Goal: Task Accomplishment & Management: Manage account settings

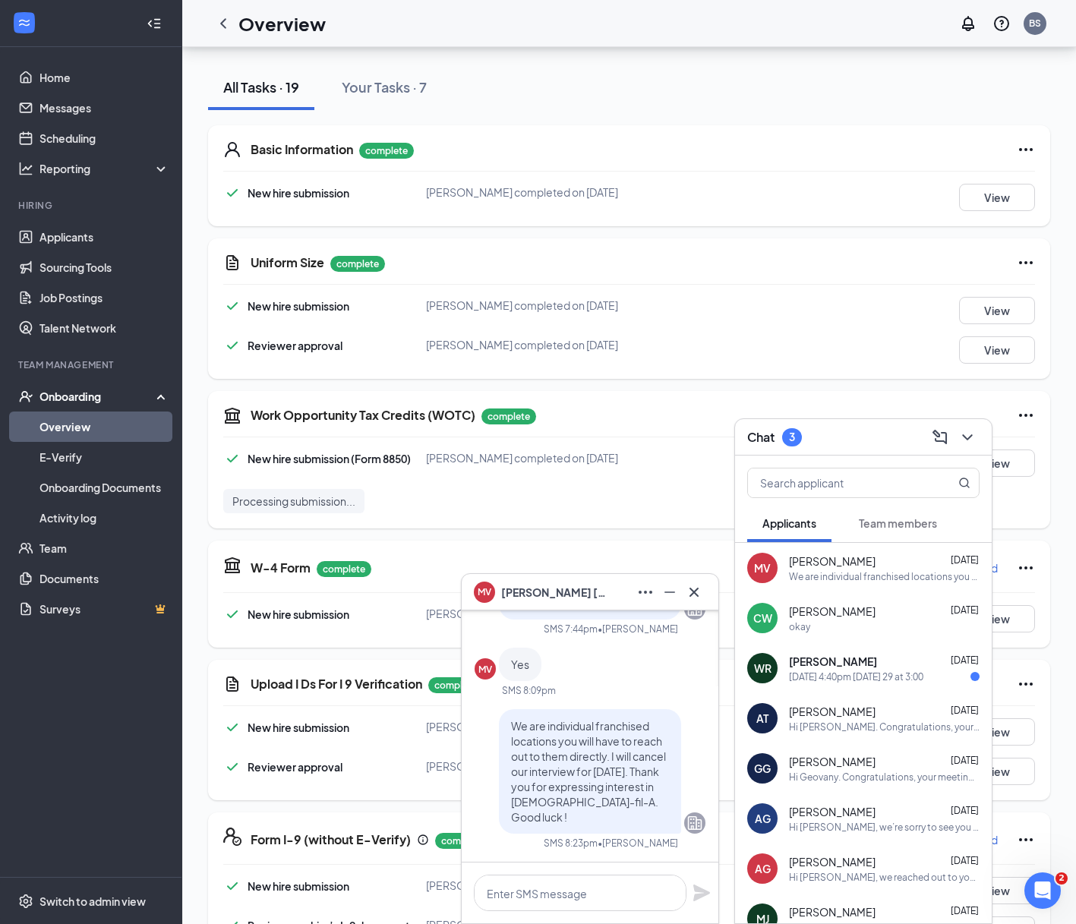
scroll to position [158, 0]
click at [80, 144] on link "Scheduling" at bounding box center [104, 138] width 130 height 30
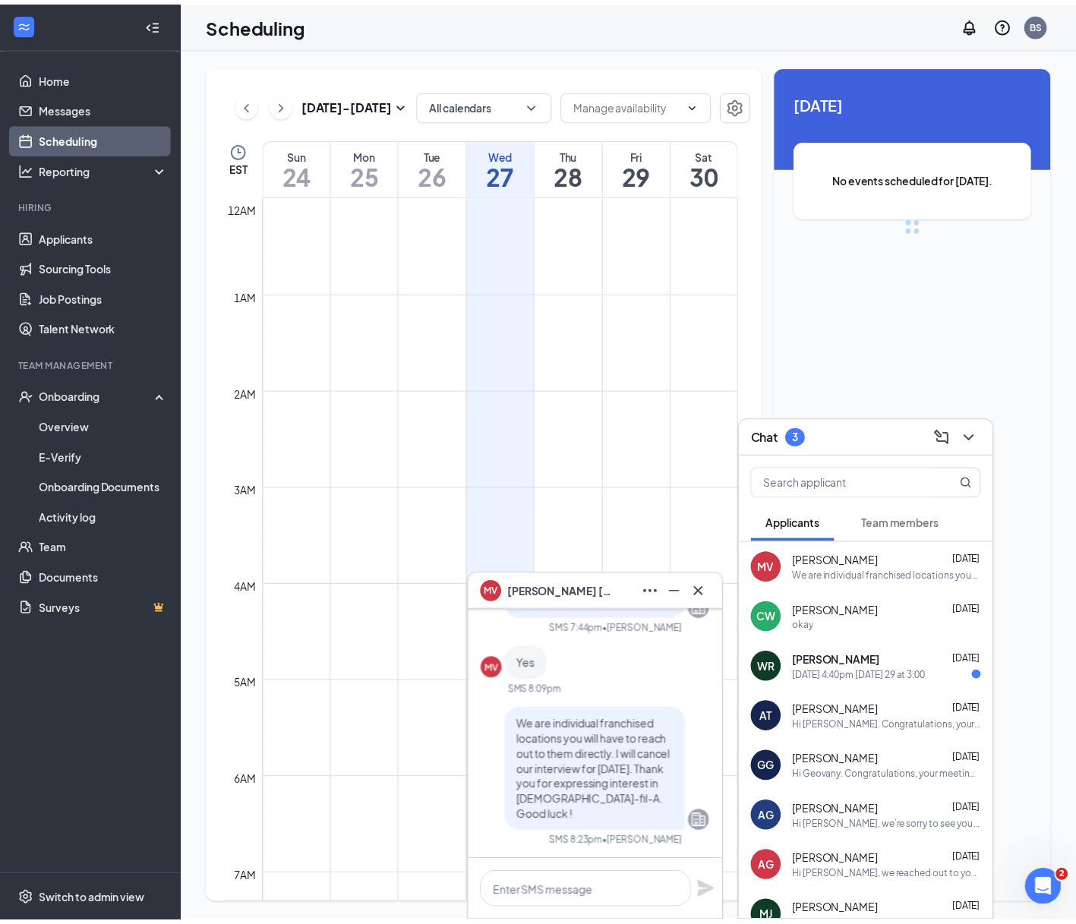
scroll to position [746, 0]
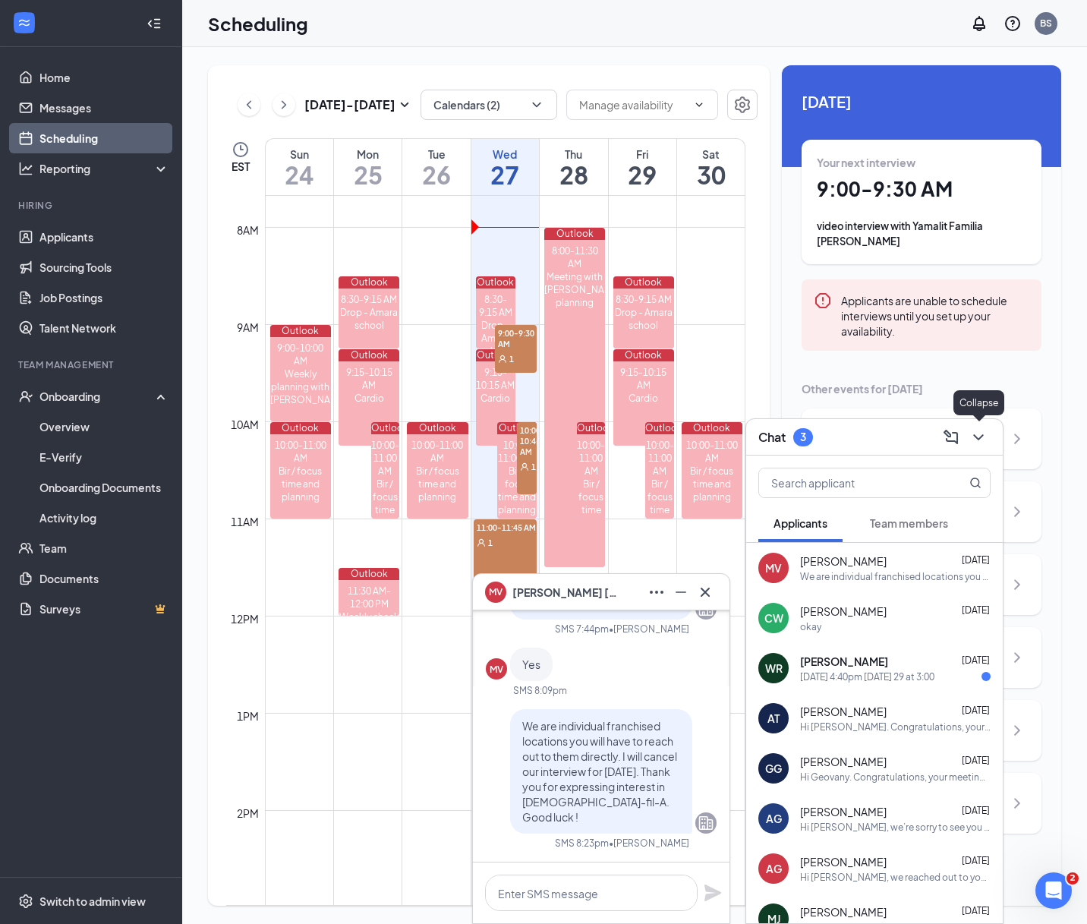
click at [981, 431] on icon "ChevronDown" at bounding box center [978, 437] width 18 height 18
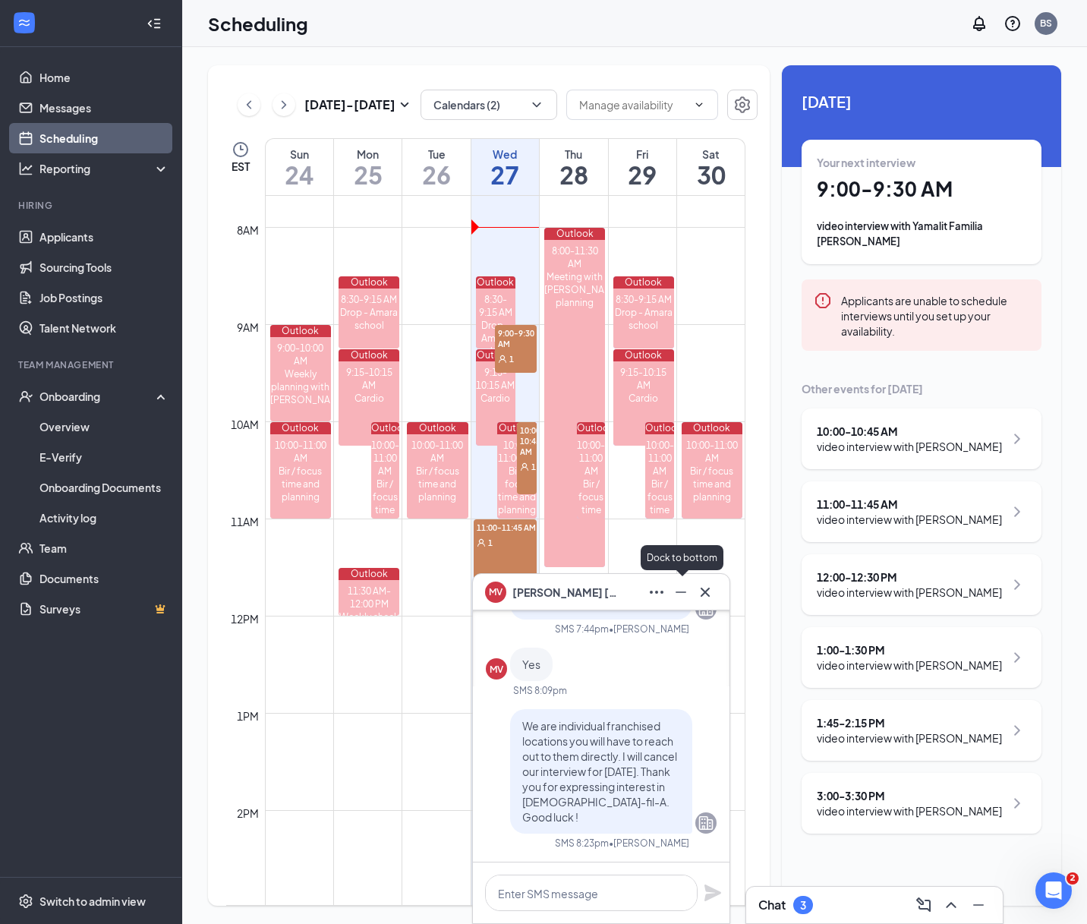
click at [685, 593] on icon "Minimize" at bounding box center [681, 592] width 18 height 18
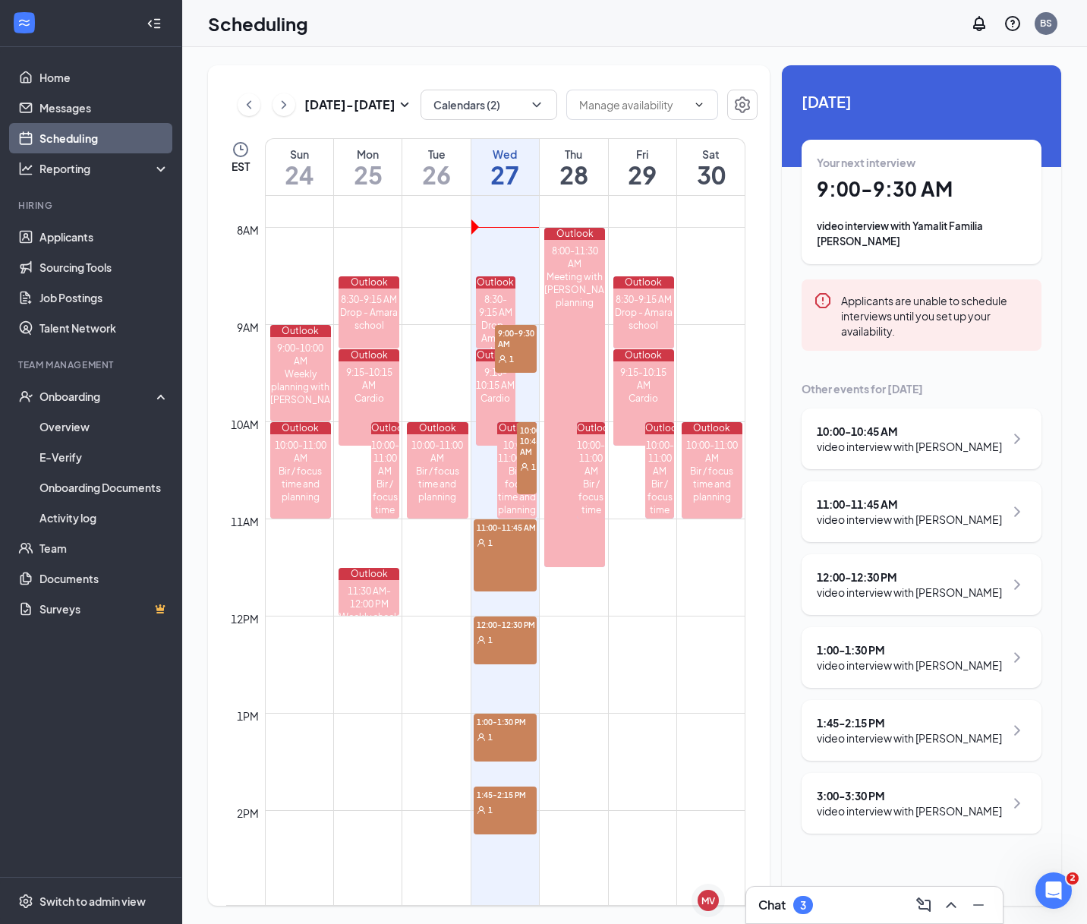
click at [1024, 808] on icon "ChevronRight" at bounding box center [1017, 803] width 18 height 18
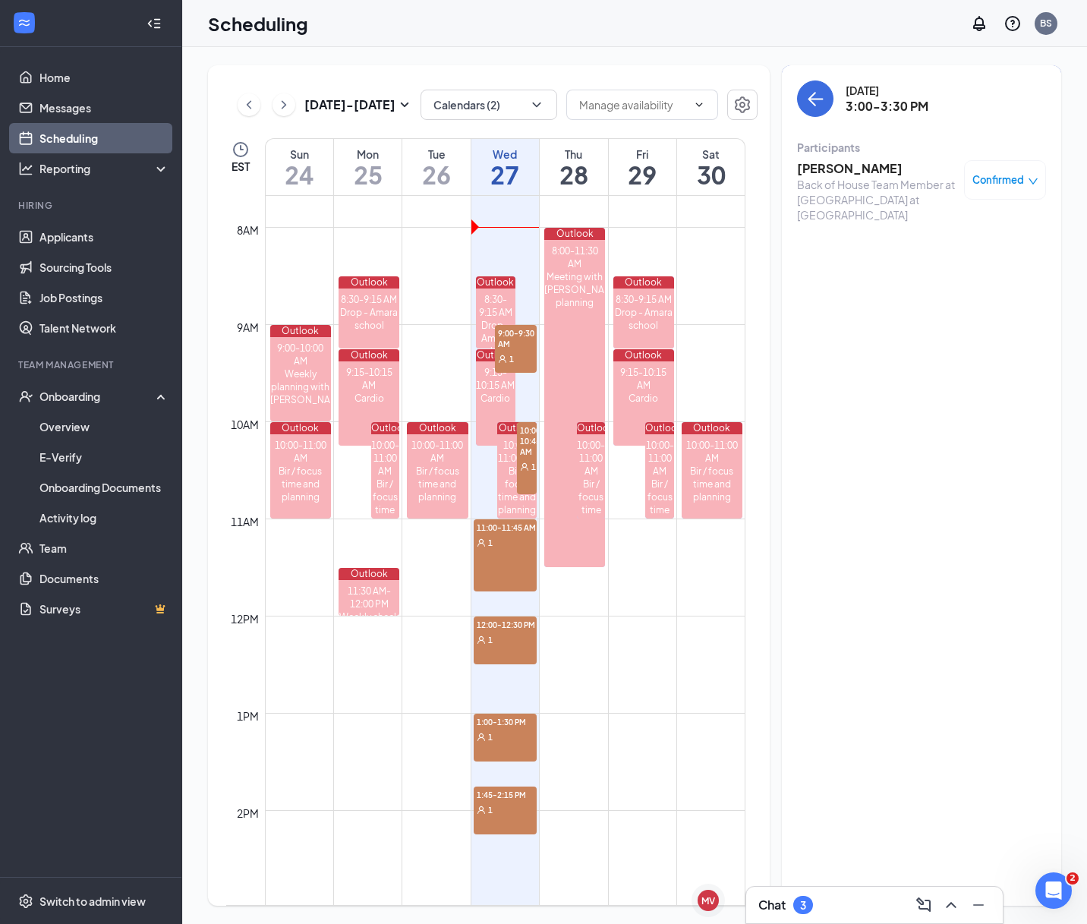
click at [59, 140] on link "Scheduling" at bounding box center [104, 138] width 130 height 30
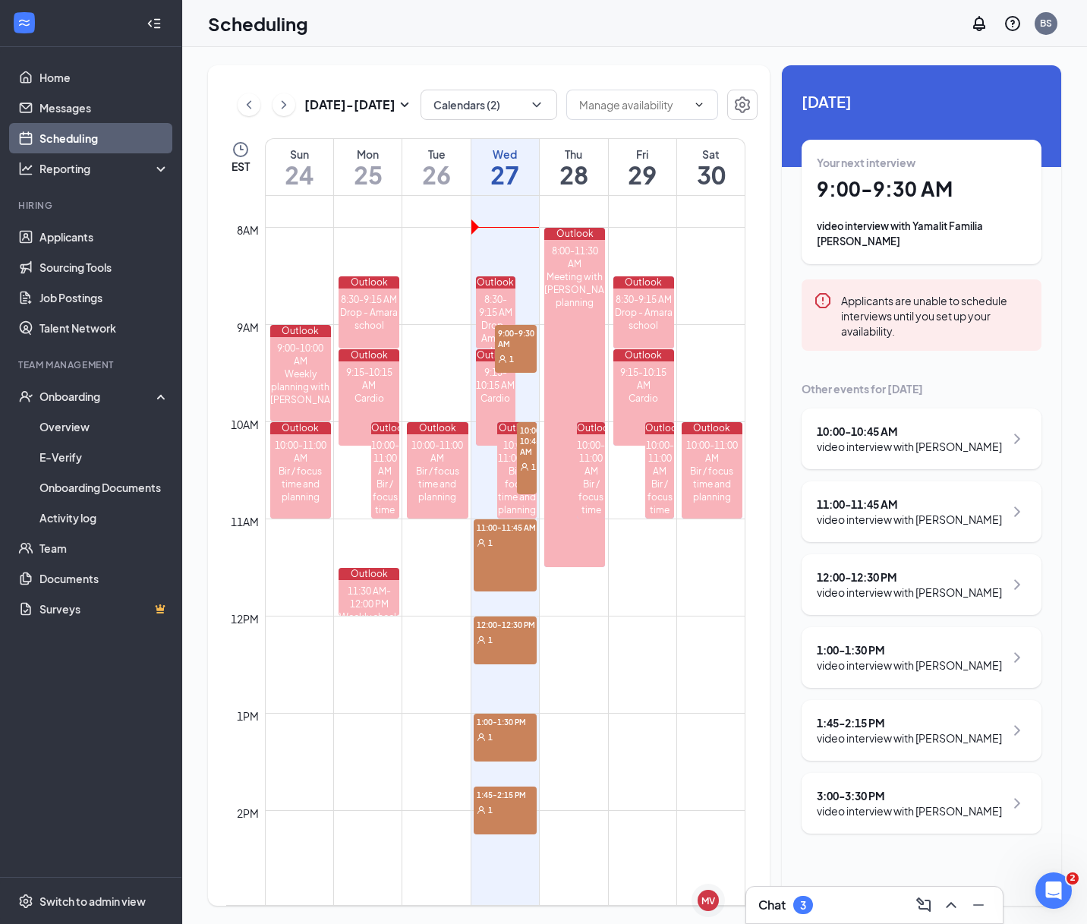
click at [1020, 805] on icon "ChevronRight" at bounding box center [1017, 803] width 18 height 18
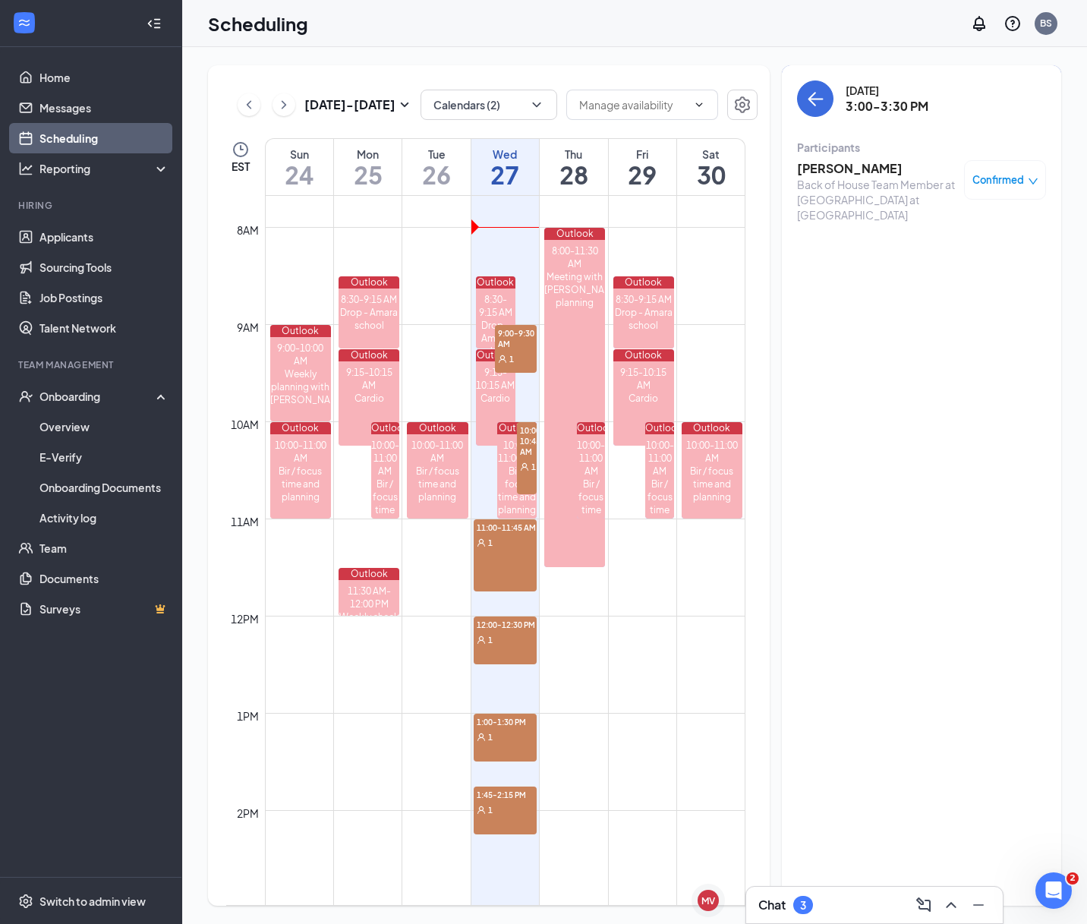
click at [1022, 175] on span "Confirmed" at bounding box center [999, 179] width 52 height 15
click at [970, 314] on div "Cancel" at bounding box center [959, 306] width 128 height 17
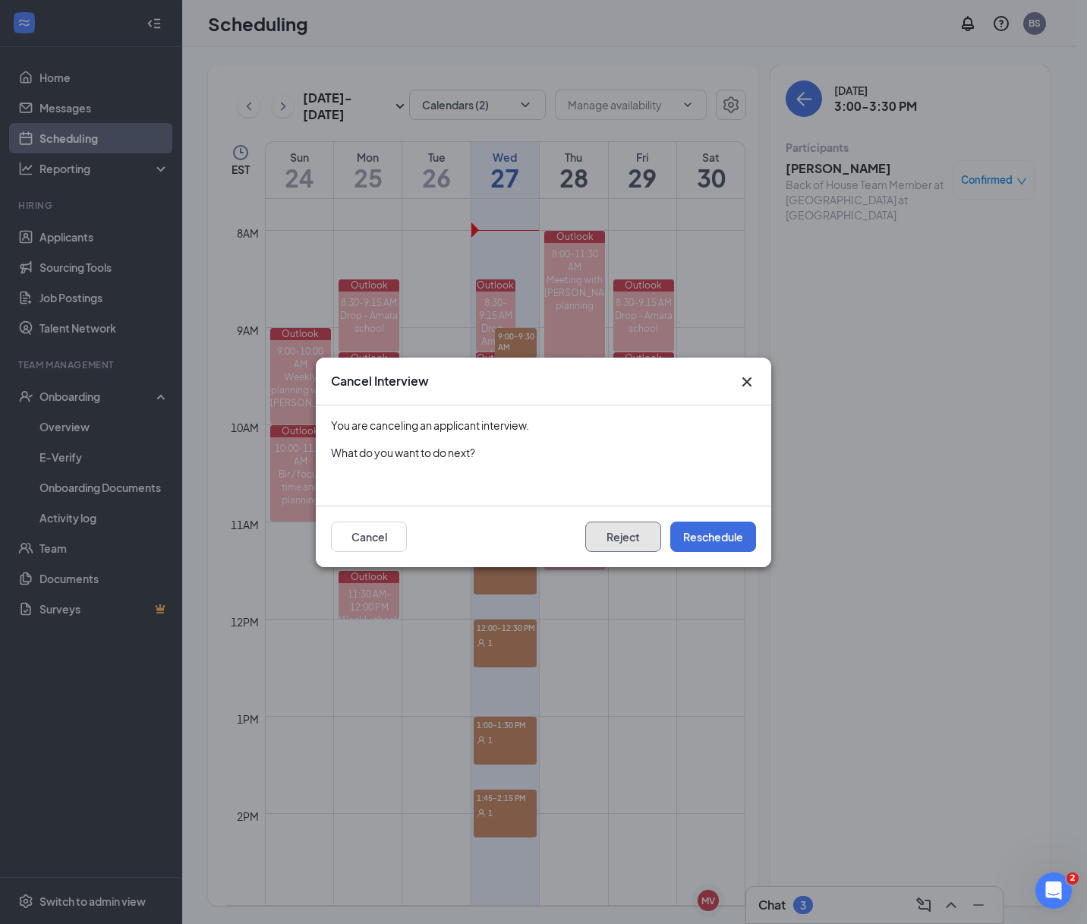
click at [602, 544] on button "Reject" at bounding box center [623, 537] width 76 height 30
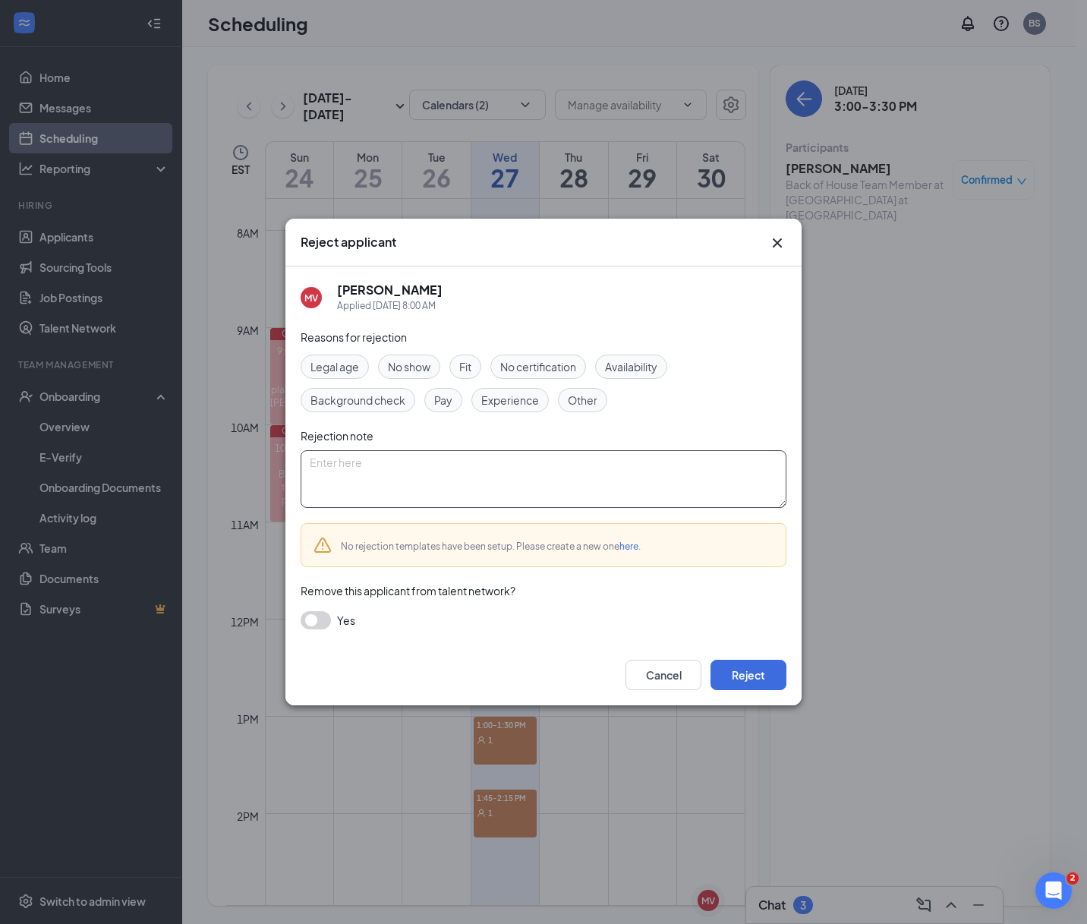
click at [399, 481] on textarea at bounding box center [544, 479] width 486 height 58
type textarea "Wrong location"
click at [775, 676] on button "Reject" at bounding box center [749, 675] width 76 height 30
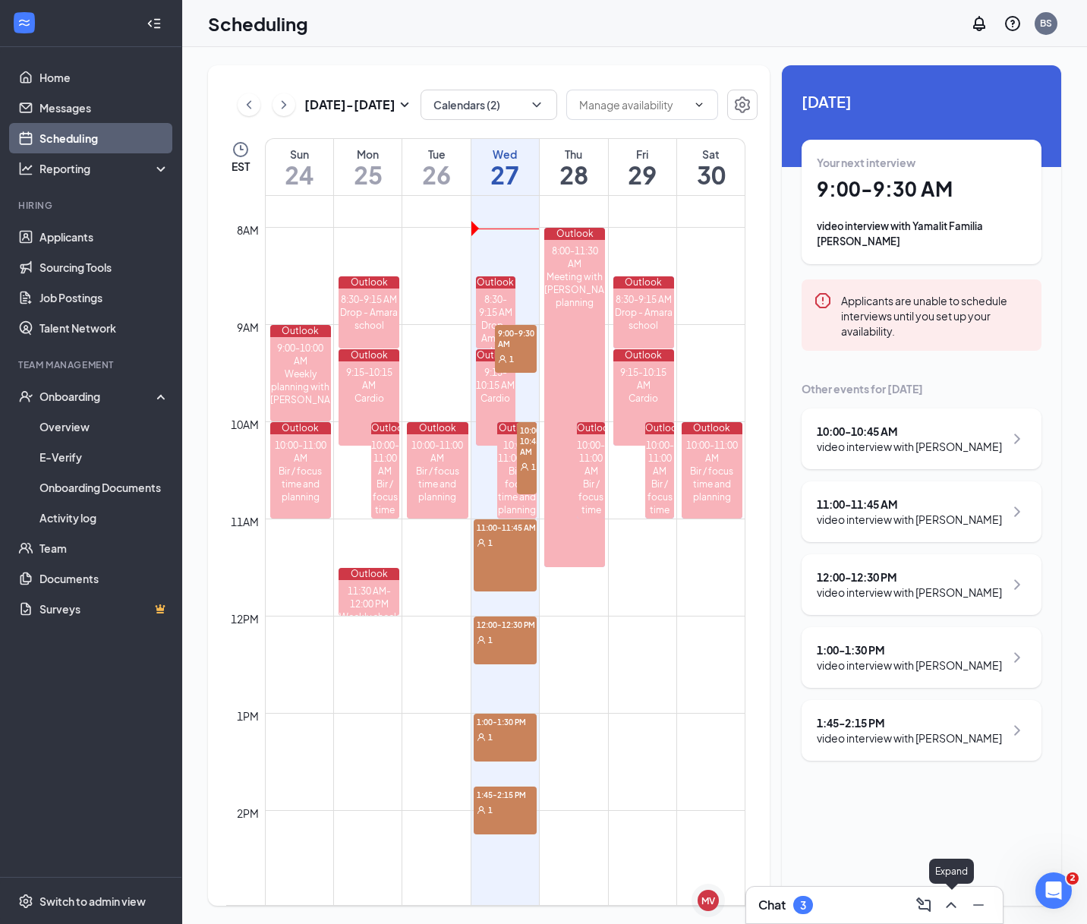
click at [953, 904] on icon "ChevronUp" at bounding box center [951, 905] width 10 height 6
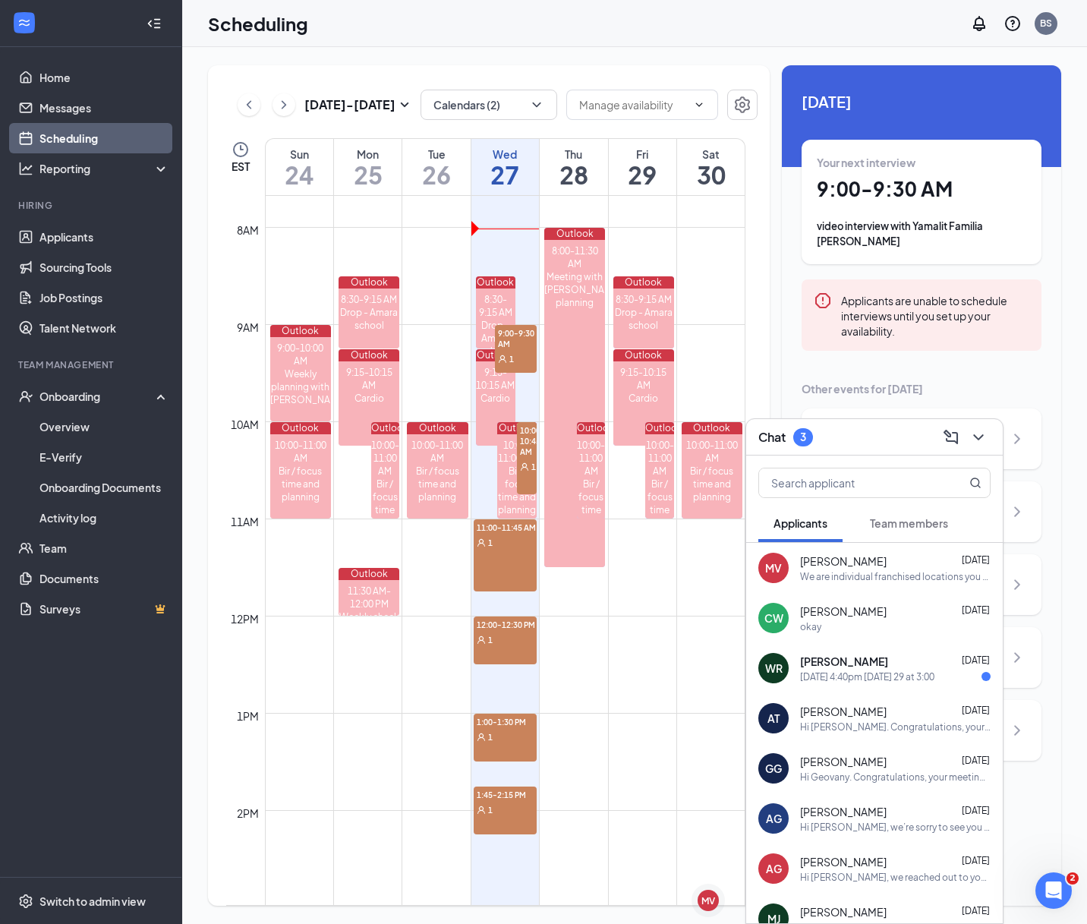
click at [910, 673] on div "[DATE] 4:40pm [DATE] 29 at 3:00" at bounding box center [867, 676] width 134 height 13
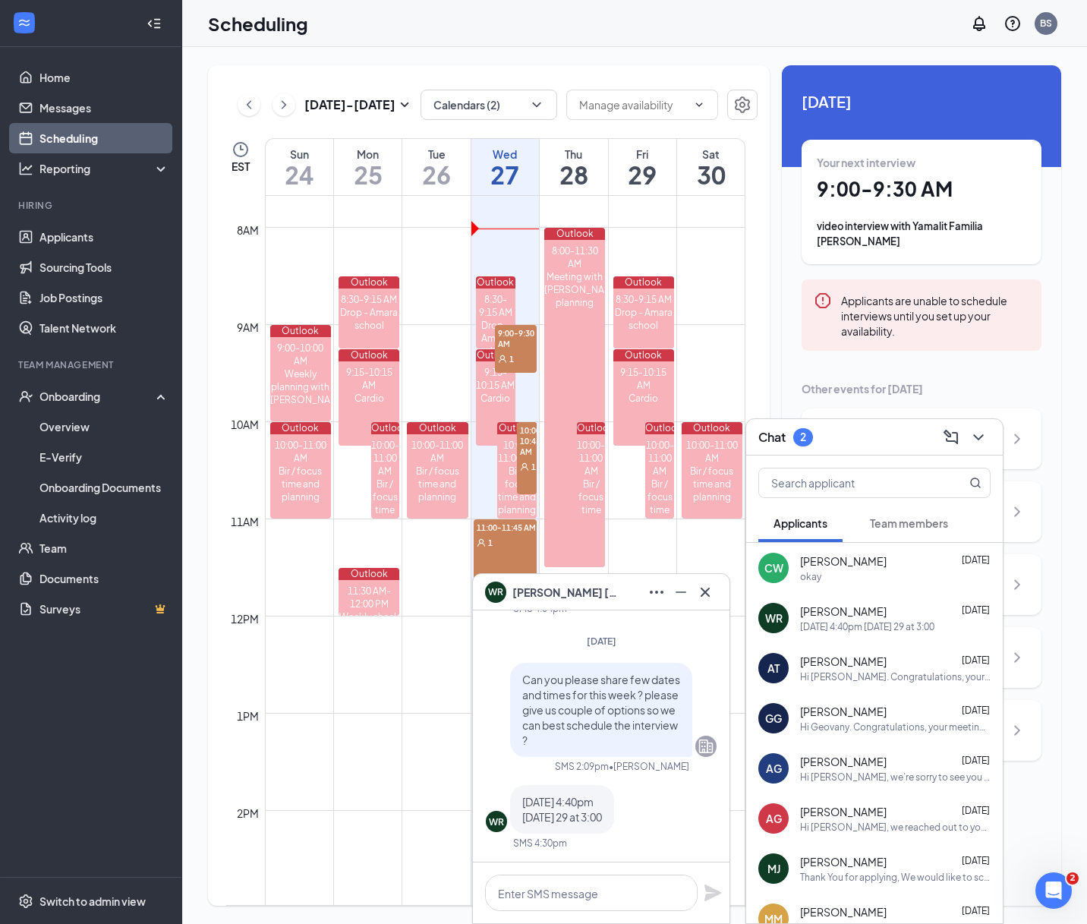
click at [356, 688] on td at bounding box center [505, 676] width 481 height 24
click at [706, 595] on icon "Cross" at bounding box center [705, 592] width 18 height 18
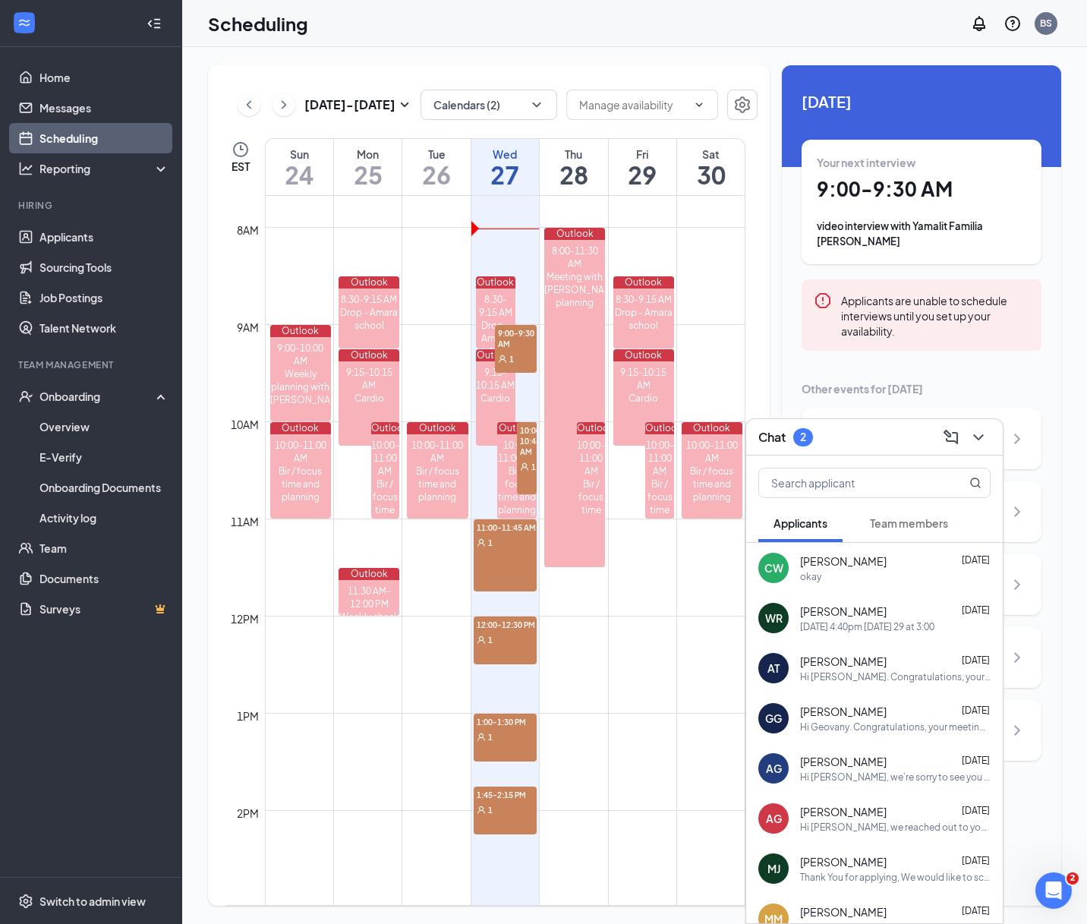
click at [624, 167] on h1 "29" at bounding box center [643, 175] width 68 height 26
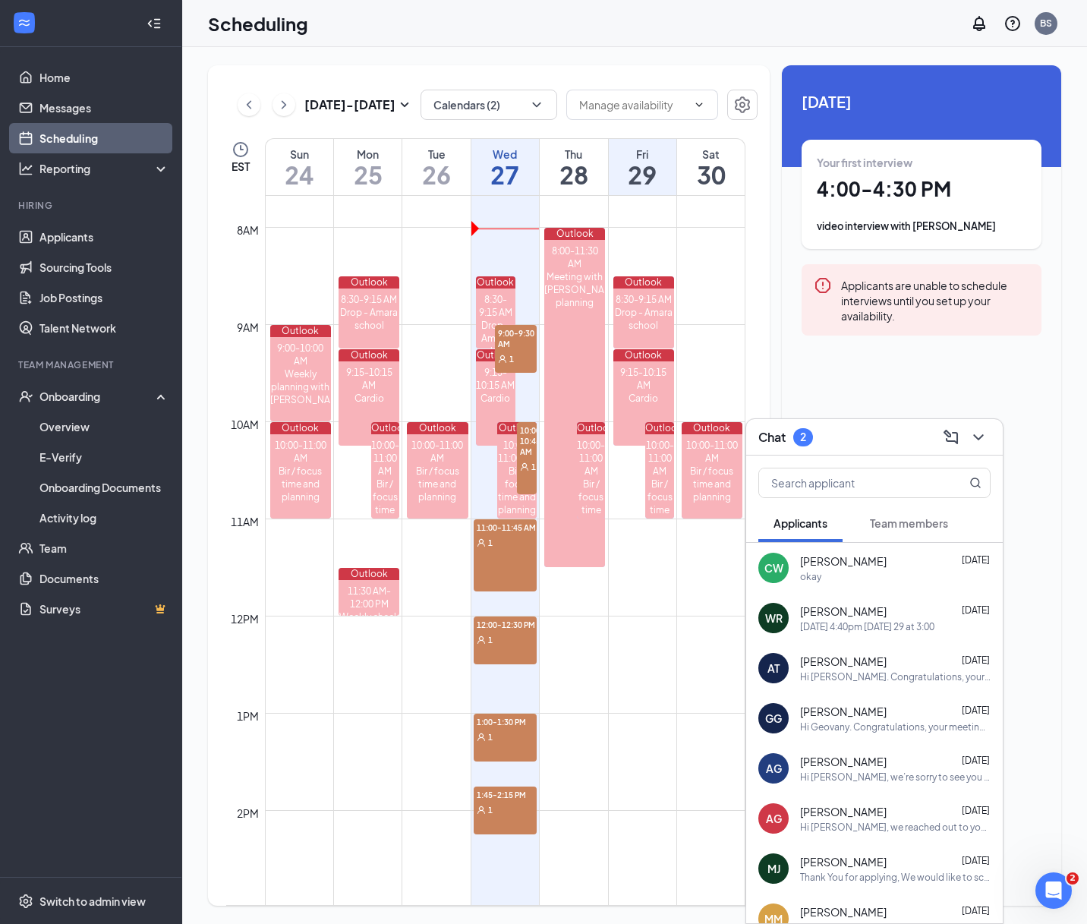
click at [654, 170] on h1 "29" at bounding box center [643, 175] width 68 height 26
click at [46, 74] on link "Home" at bounding box center [104, 77] width 130 height 30
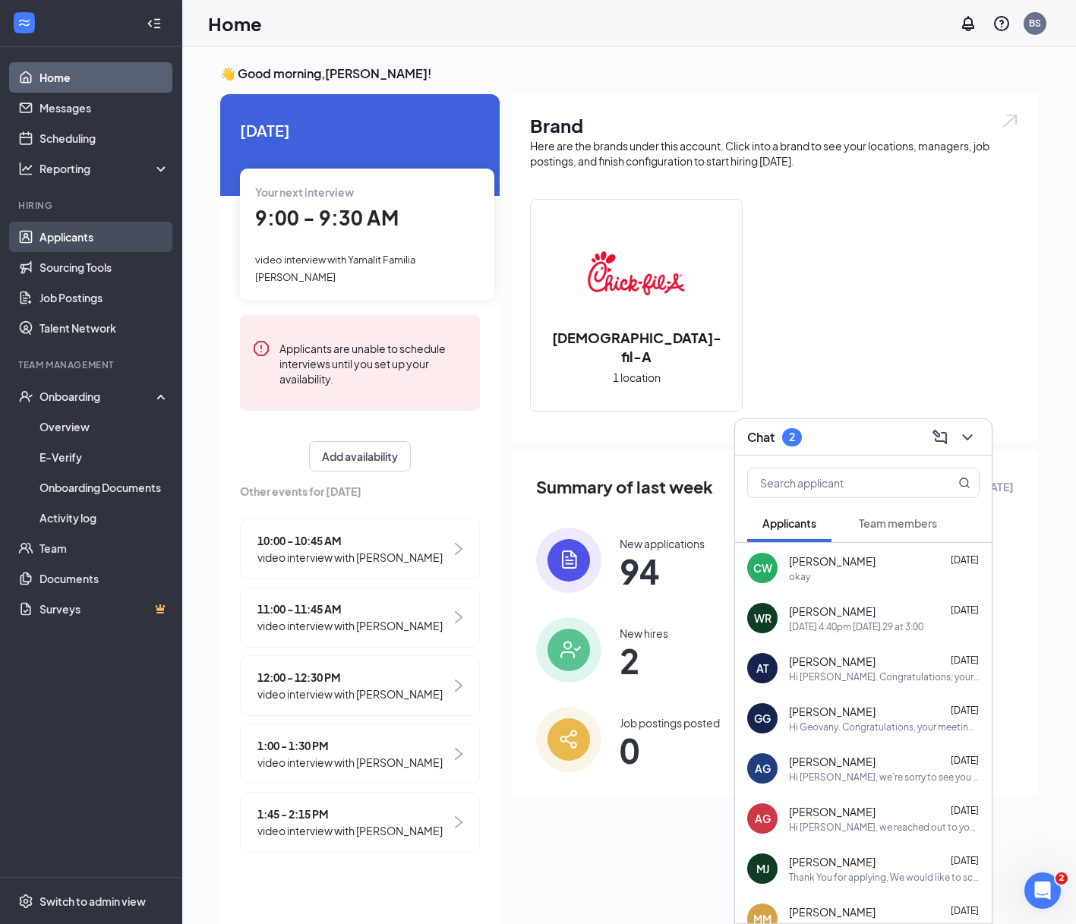
click at [65, 239] on link "Applicants" at bounding box center [104, 237] width 130 height 30
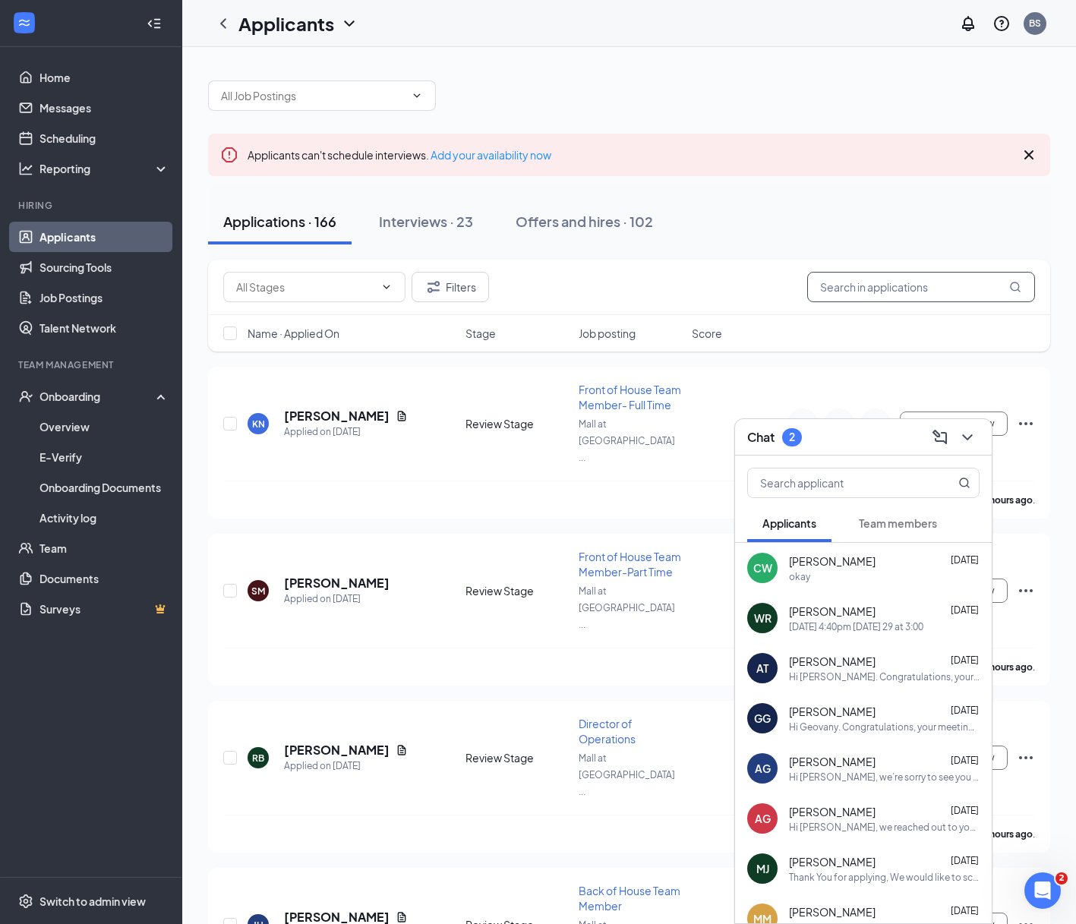
click at [947, 292] on input "text" at bounding box center [921, 287] width 228 height 30
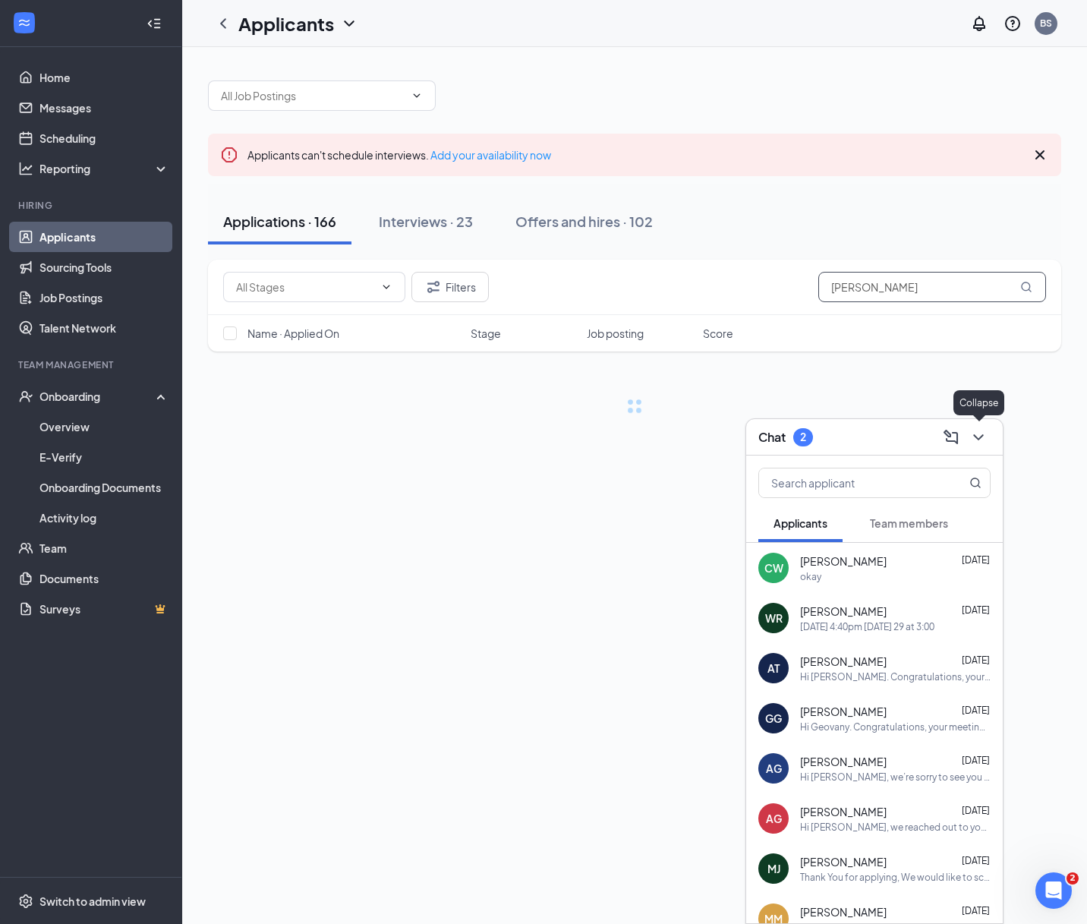
type input "[PERSON_NAME]"
click at [993, 442] on div "Chat 2" at bounding box center [874, 437] width 257 height 36
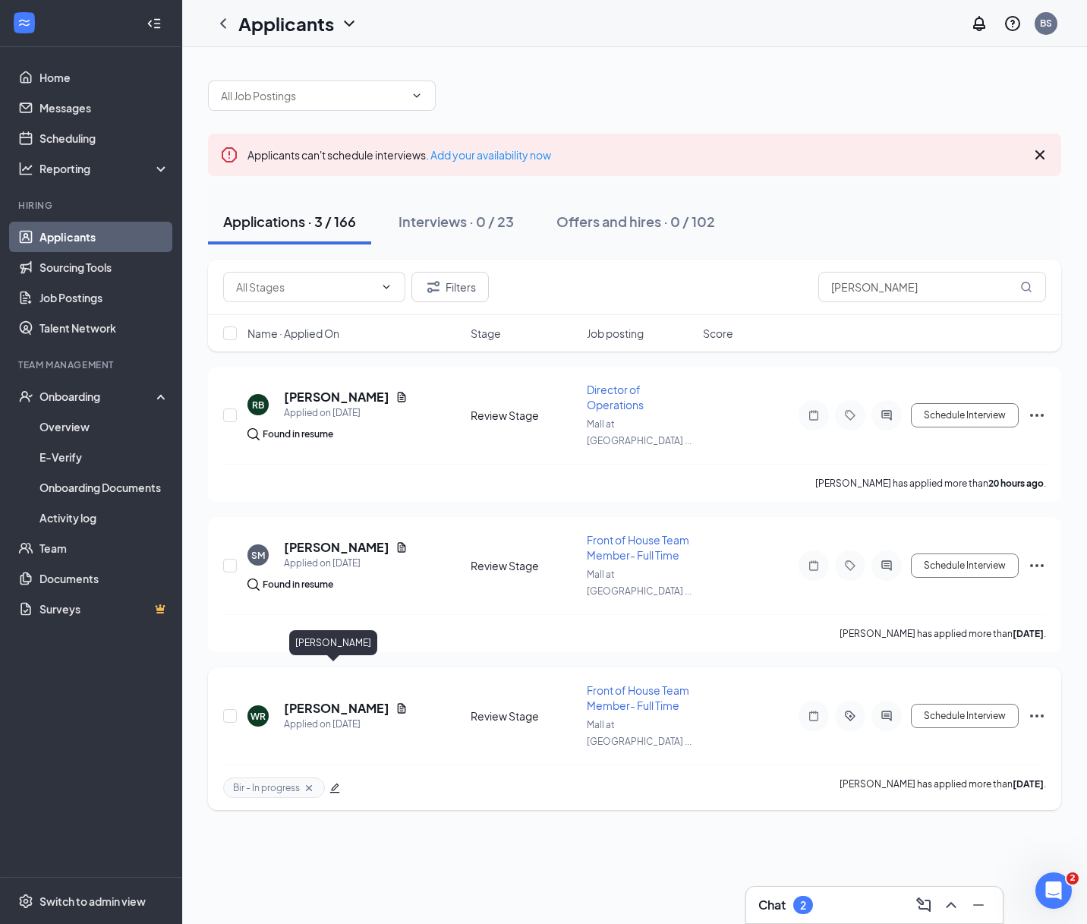
click at [315, 700] on h5 "[PERSON_NAME]" at bounding box center [337, 708] width 106 height 17
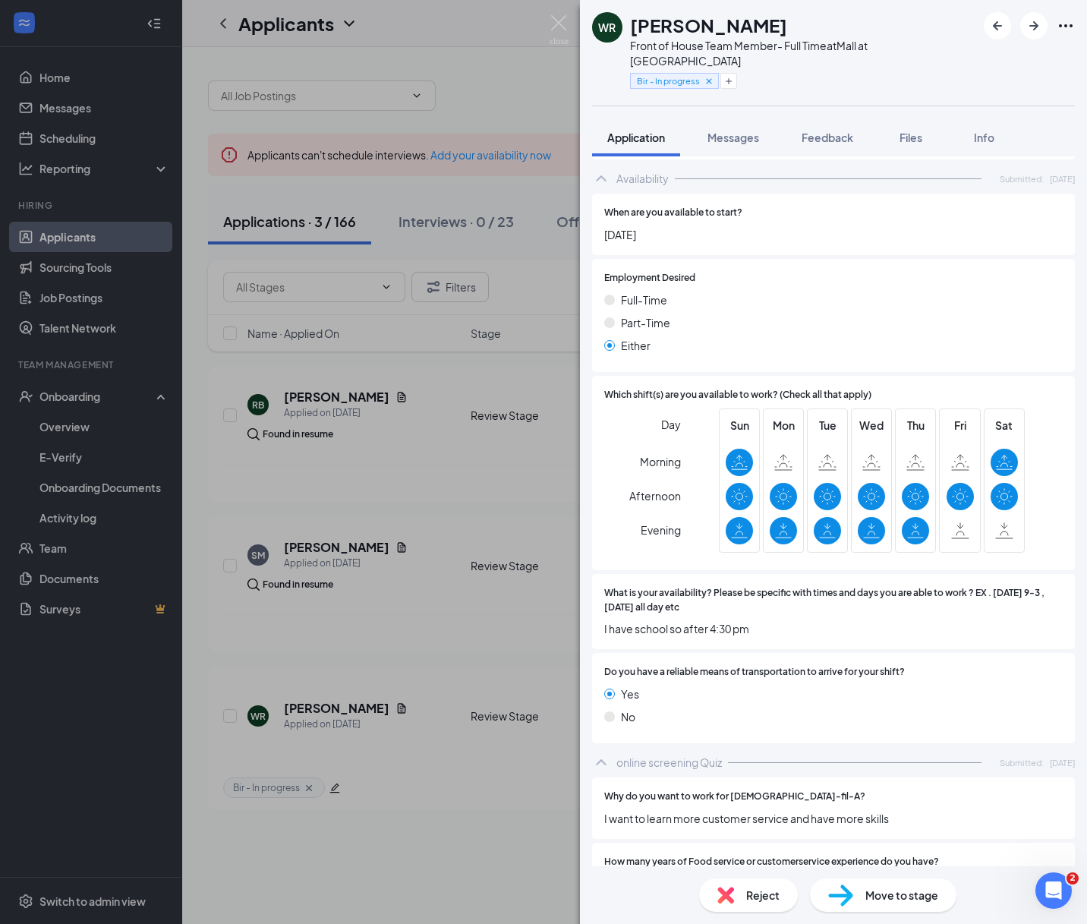
scroll to position [926, 0]
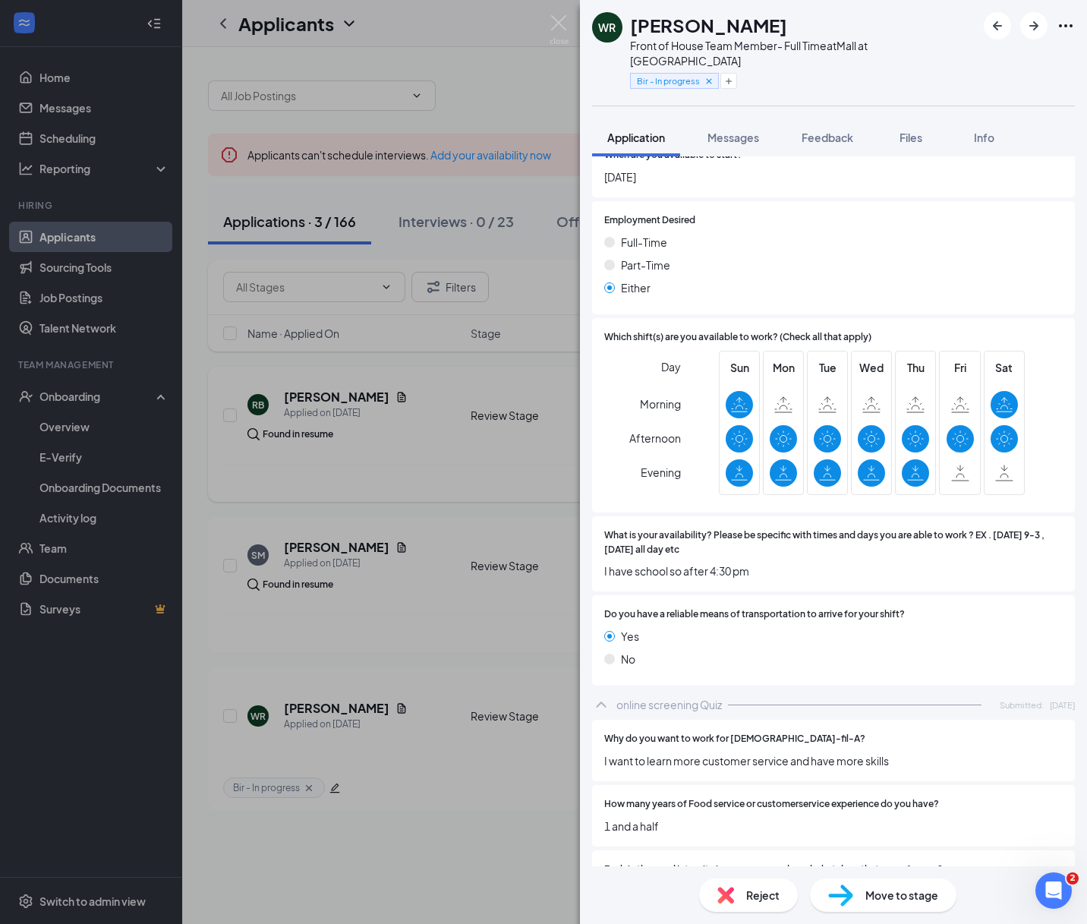
drag, startPoint x: 480, startPoint y: 381, endPoint x: 496, endPoint y: 380, distance: 16.0
click at [480, 381] on div "WR [PERSON_NAME] Front of House Team Member- Full Time at [GEOGRAPHIC_DATA] at …" at bounding box center [543, 462] width 1087 height 924
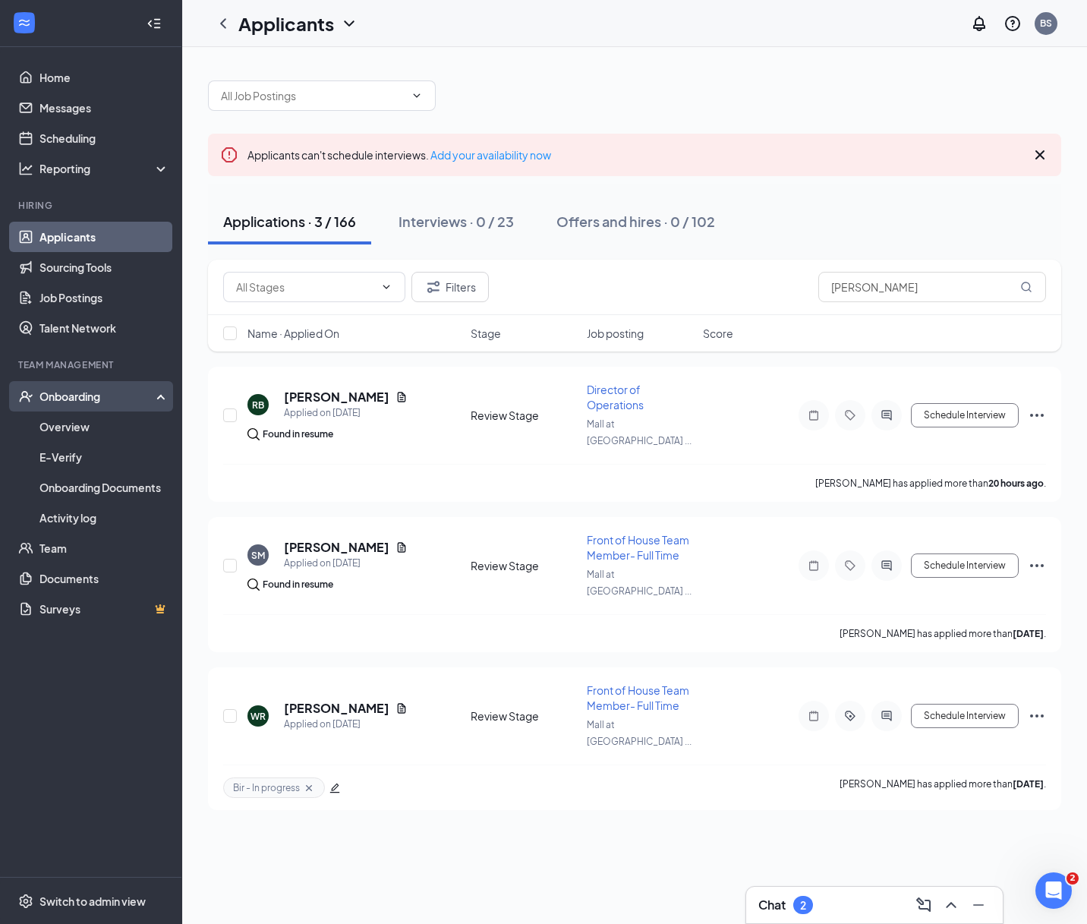
click at [84, 389] on div "Onboarding" at bounding box center [97, 396] width 117 height 15
click at [84, 395] on div "Onboarding" at bounding box center [97, 396] width 117 height 15
click at [73, 232] on link "Applicants" at bounding box center [104, 237] width 130 height 30
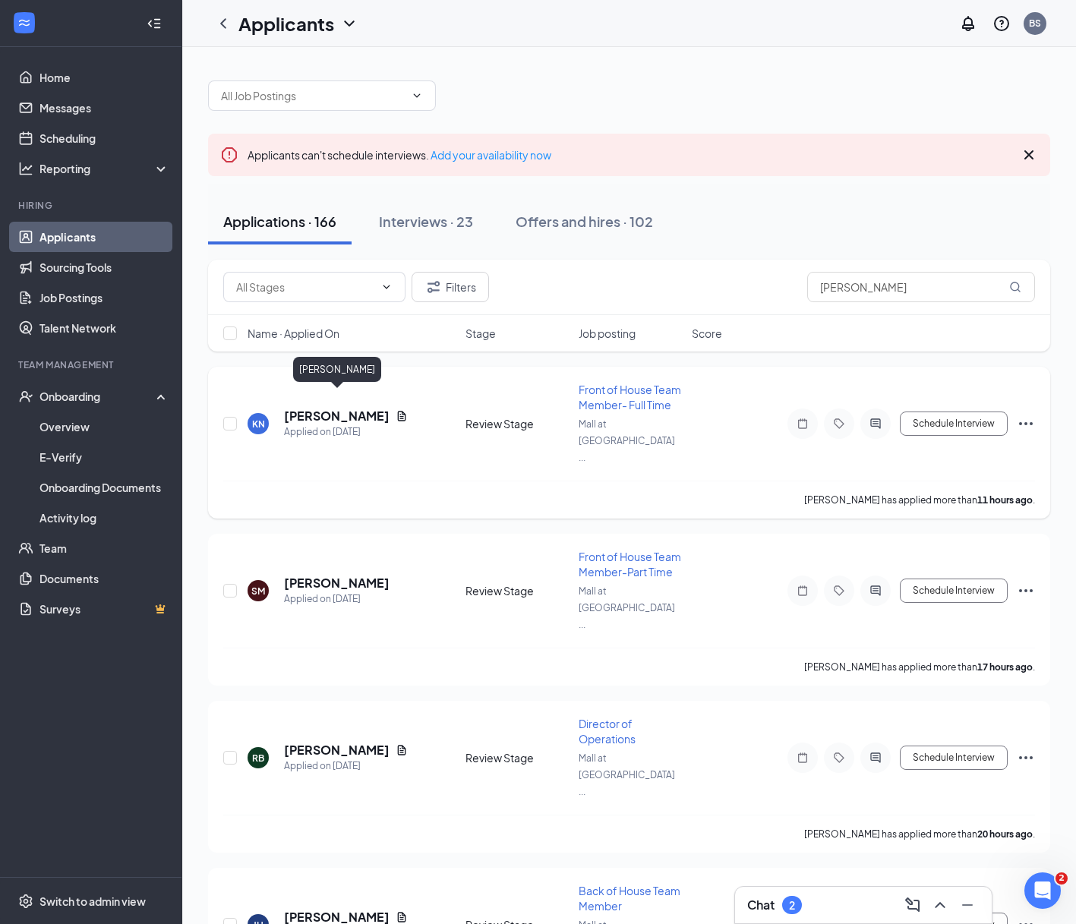
click at [363, 408] on h5 "[PERSON_NAME]" at bounding box center [337, 416] width 106 height 17
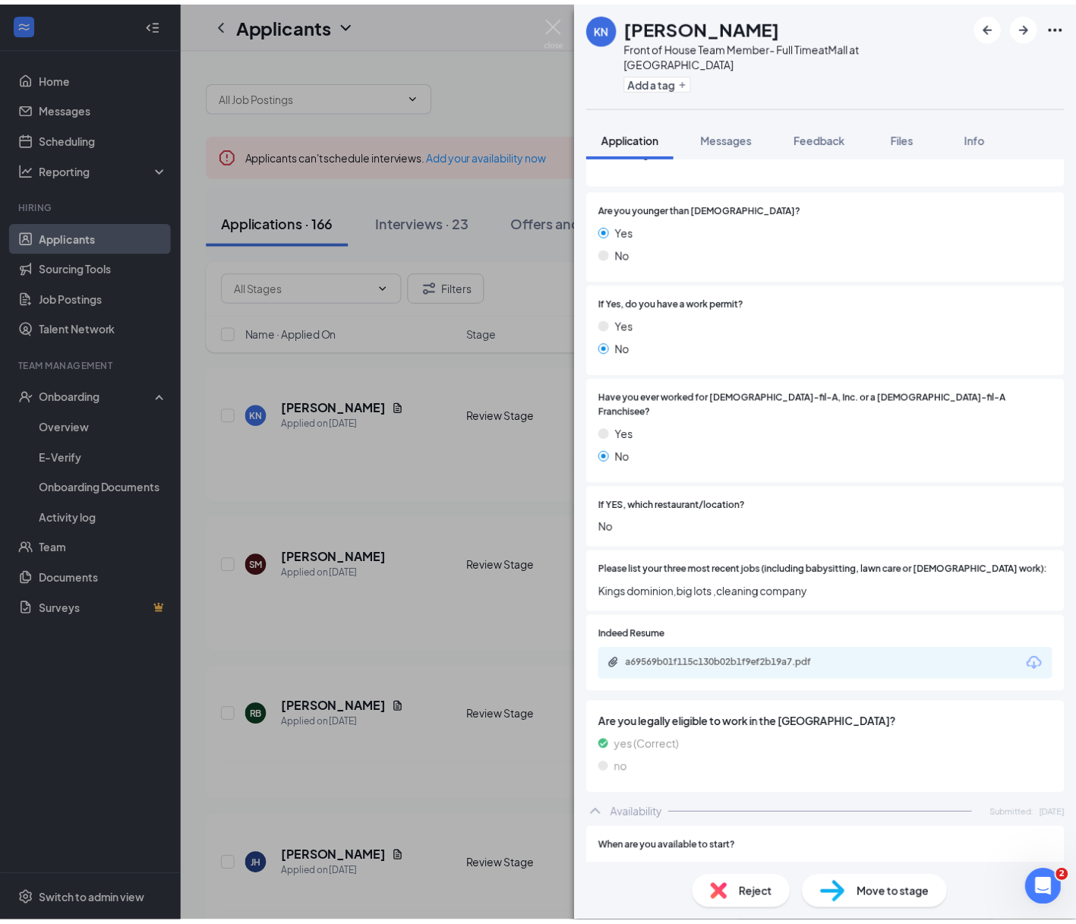
scroll to position [245, 0]
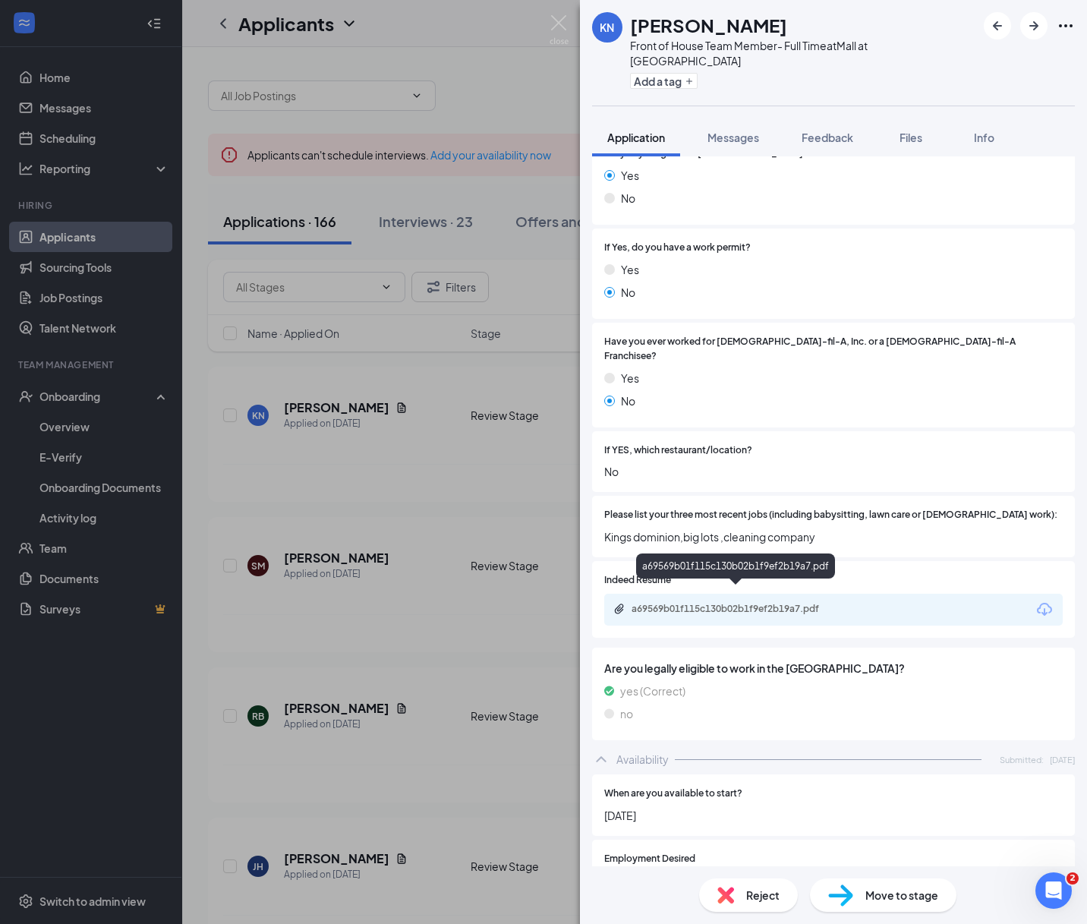
click at [784, 603] on div "a69569b01f115c130b02b1f9ef2b19a7.pdf" at bounding box center [738, 609] width 213 height 12
drag, startPoint x: 535, startPoint y: 102, endPoint x: 952, endPoint y: 31, distance: 422.9
click at [535, 103] on div "[PERSON_NAME] Front of House Team Member- Full Time at [GEOGRAPHIC_DATA] at [GE…" at bounding box center [543, 462] width 1087 height 924
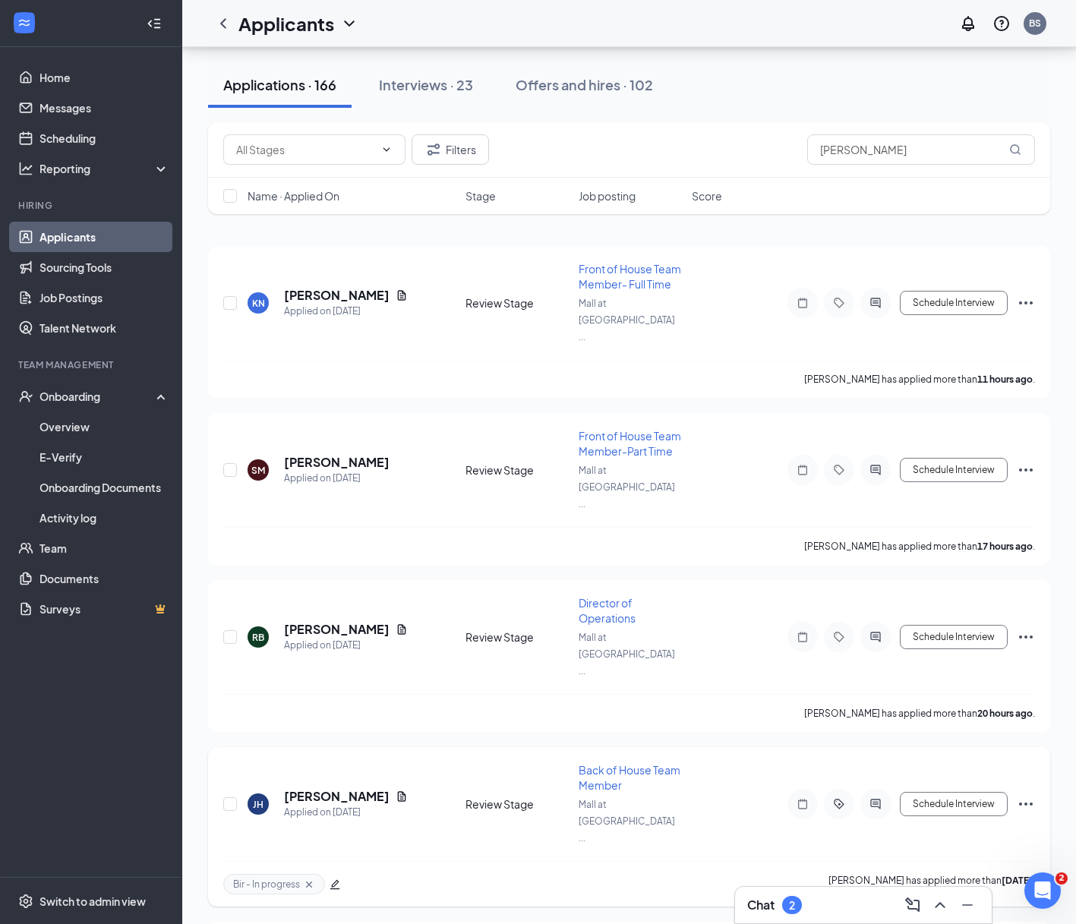
scroll to position [240, 0]
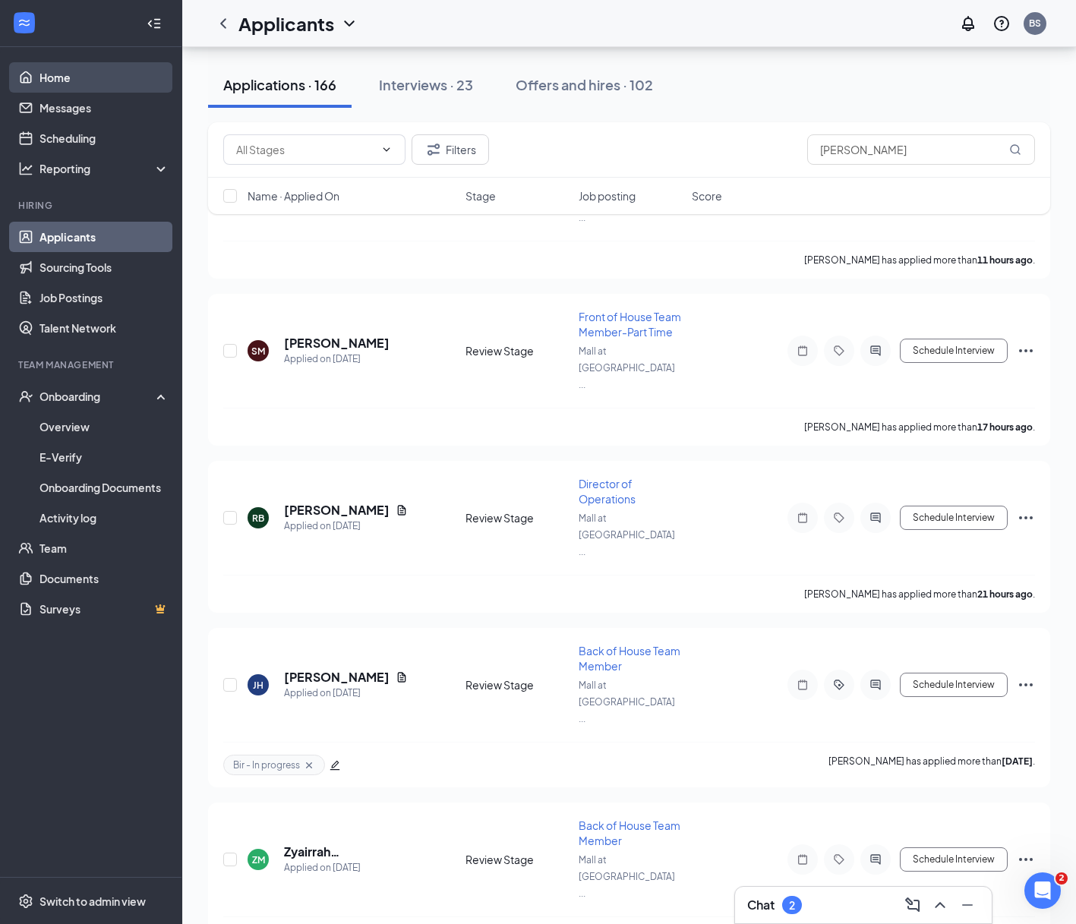
click at [66, 74] on link "Home" at bounding box center [104, 77] width 130 height 30
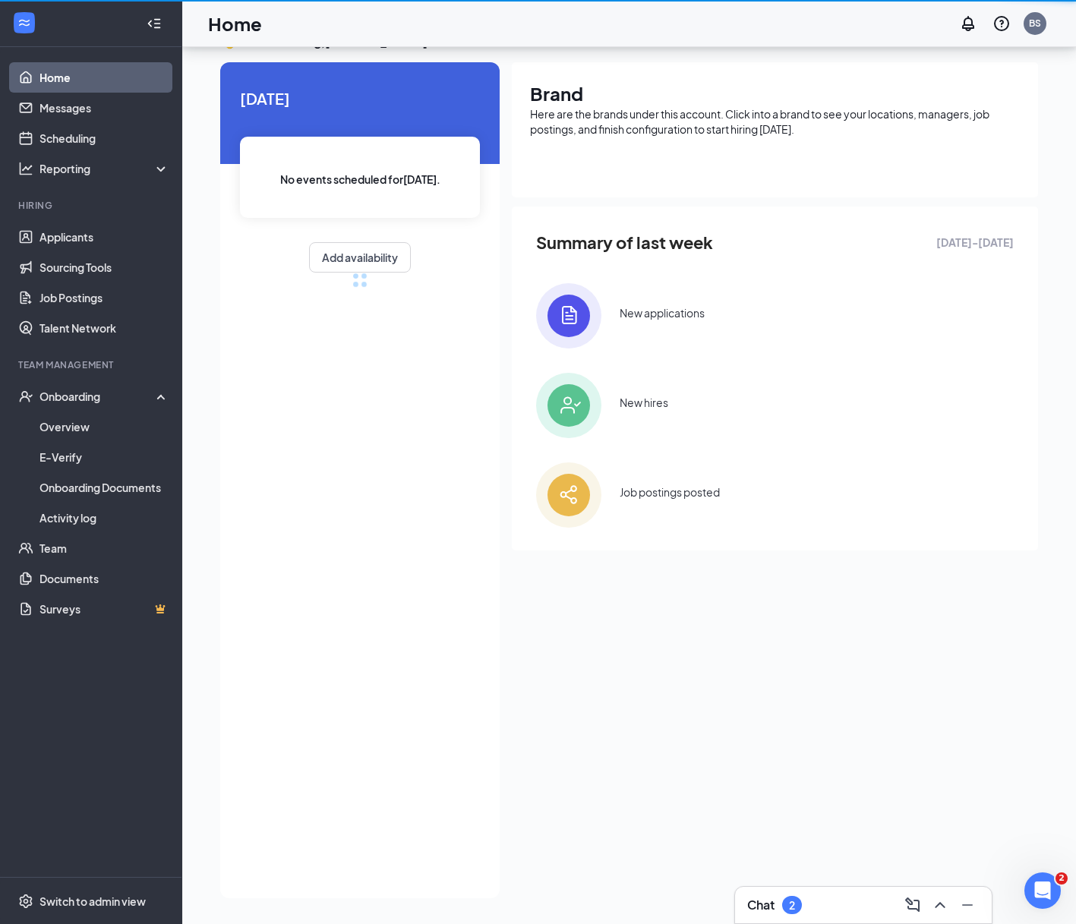
scroll to position [32, 0]
